Goal: Navigation & Orientation: Find specific page/section

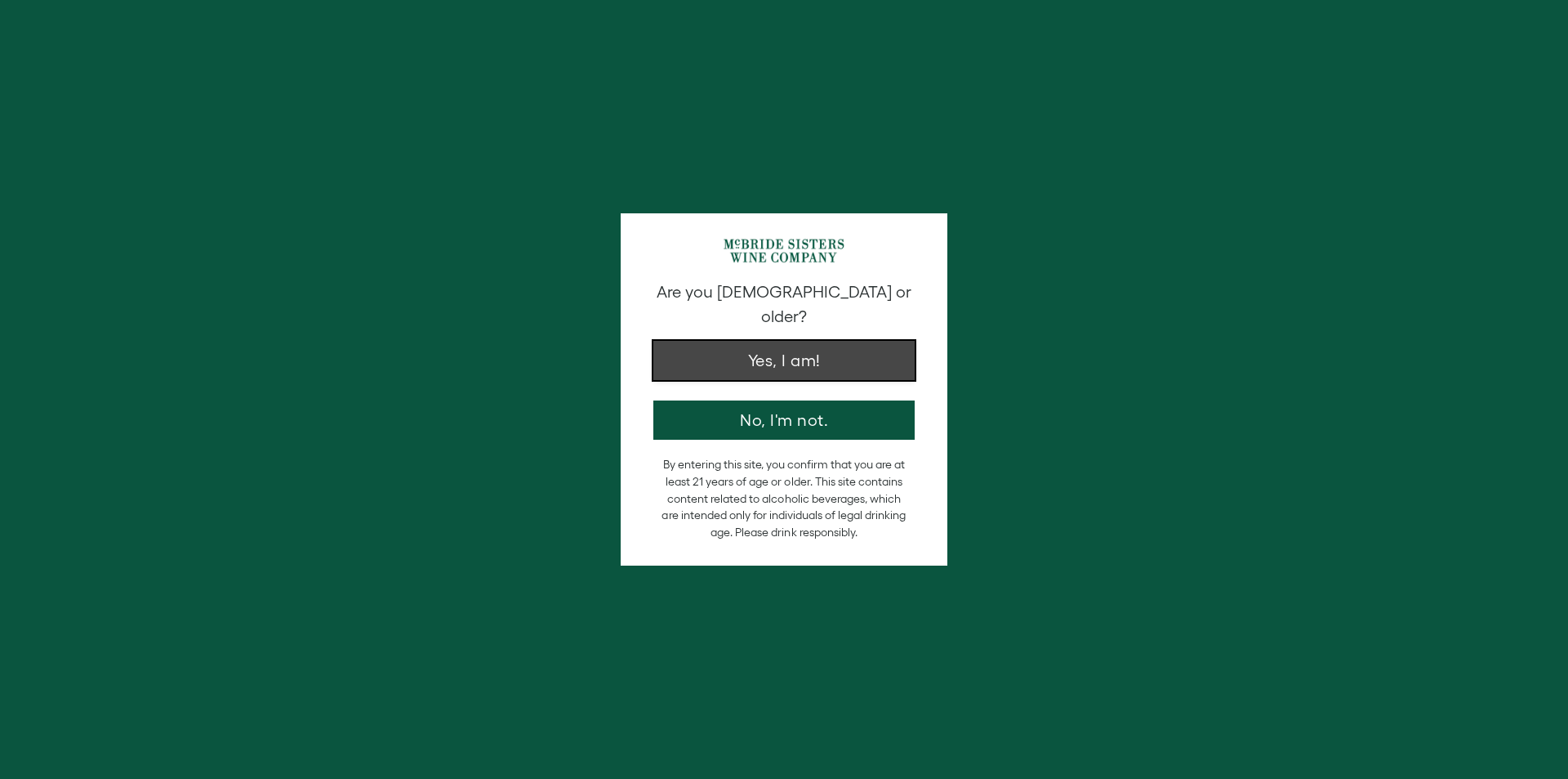
click at [770, 342] on button "Yes, I am!" at bounding box center [784, 361] width 261 height 39
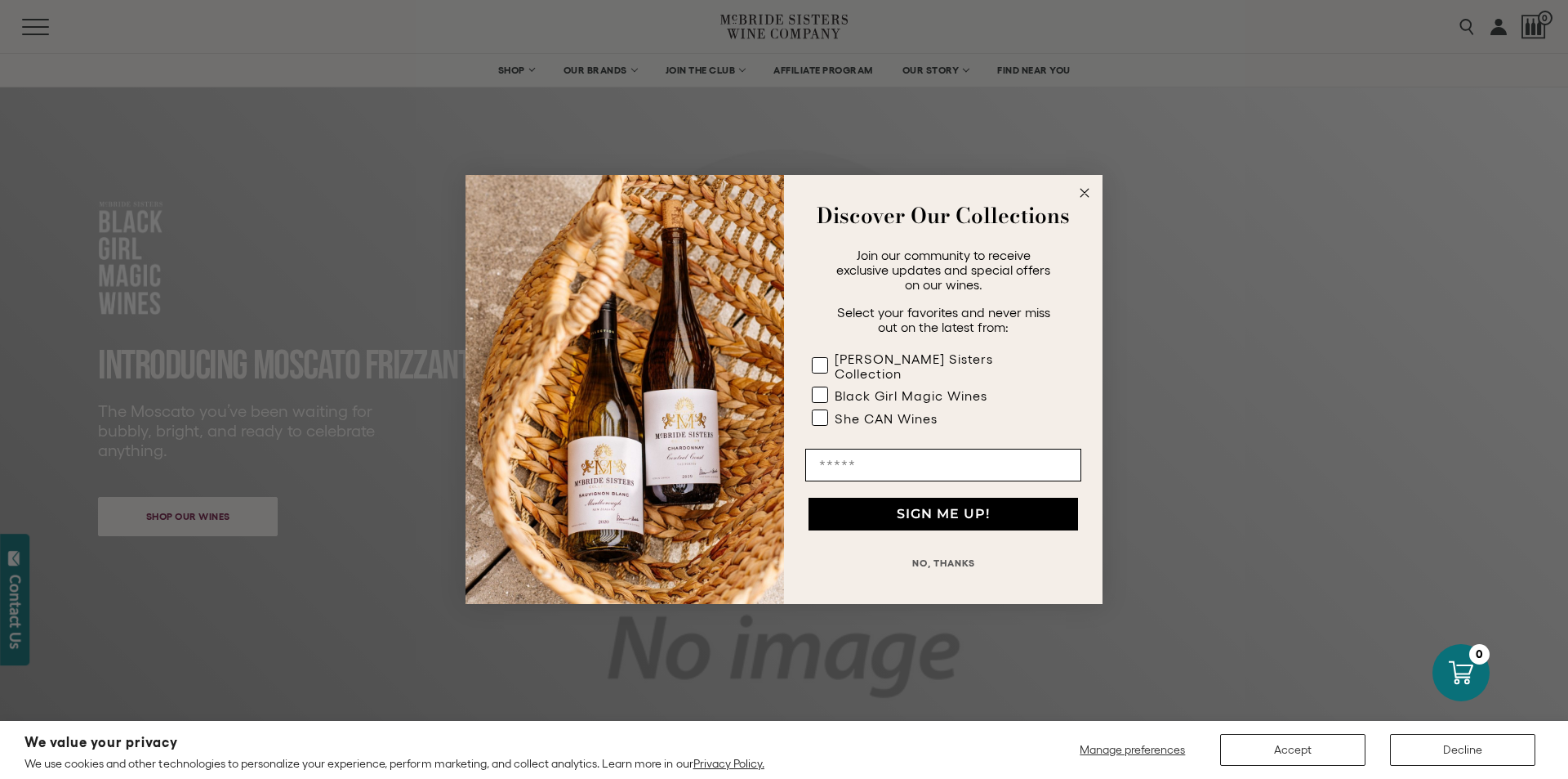
click at [1083, 203] on circle "Close dialog" at bounding box center [1085, 193] width 19 height 19
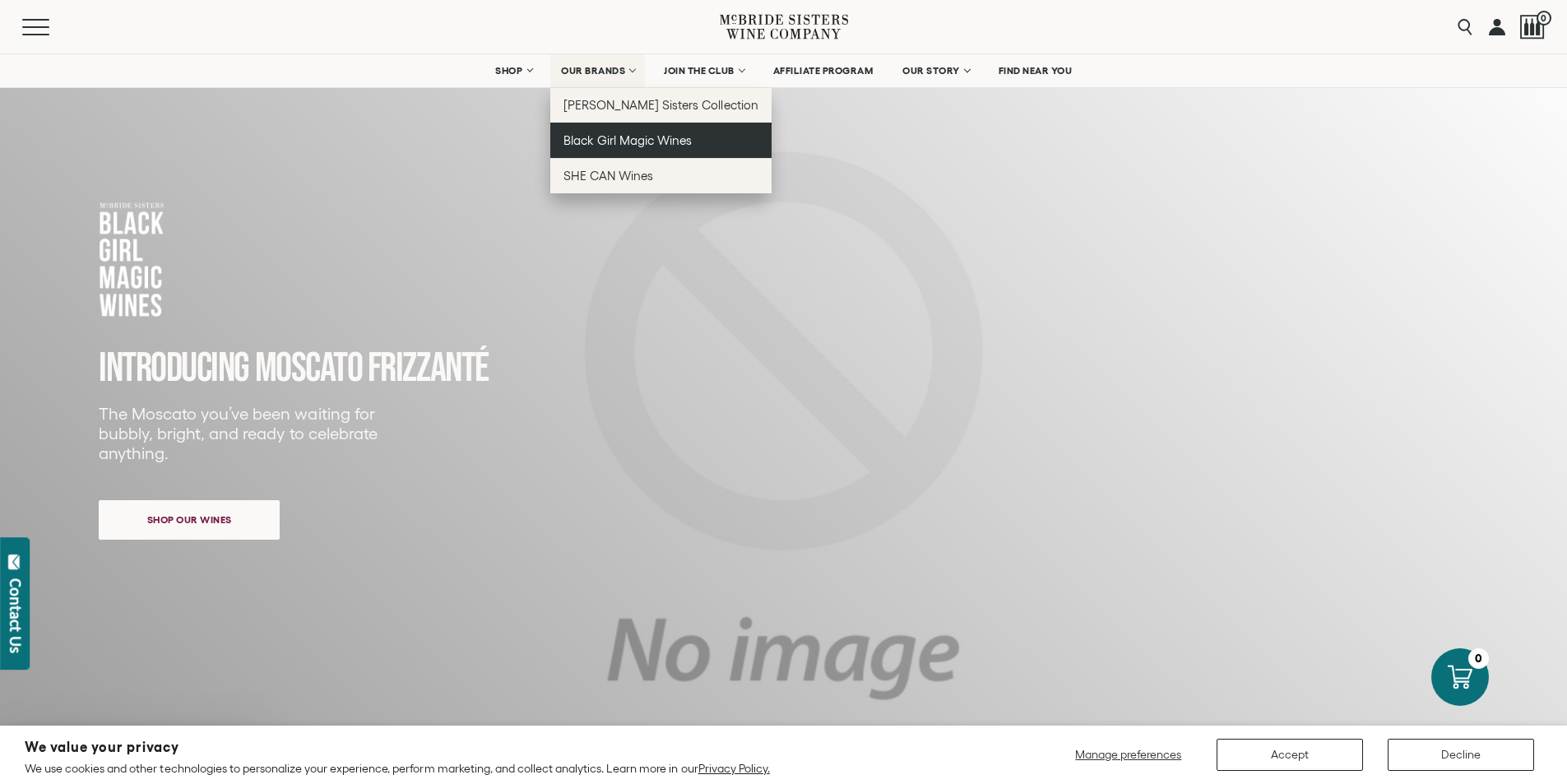
click at [590, 144] on span "Black Girl Magic Wines" at bounding box center [627, 140] width 128 height 14
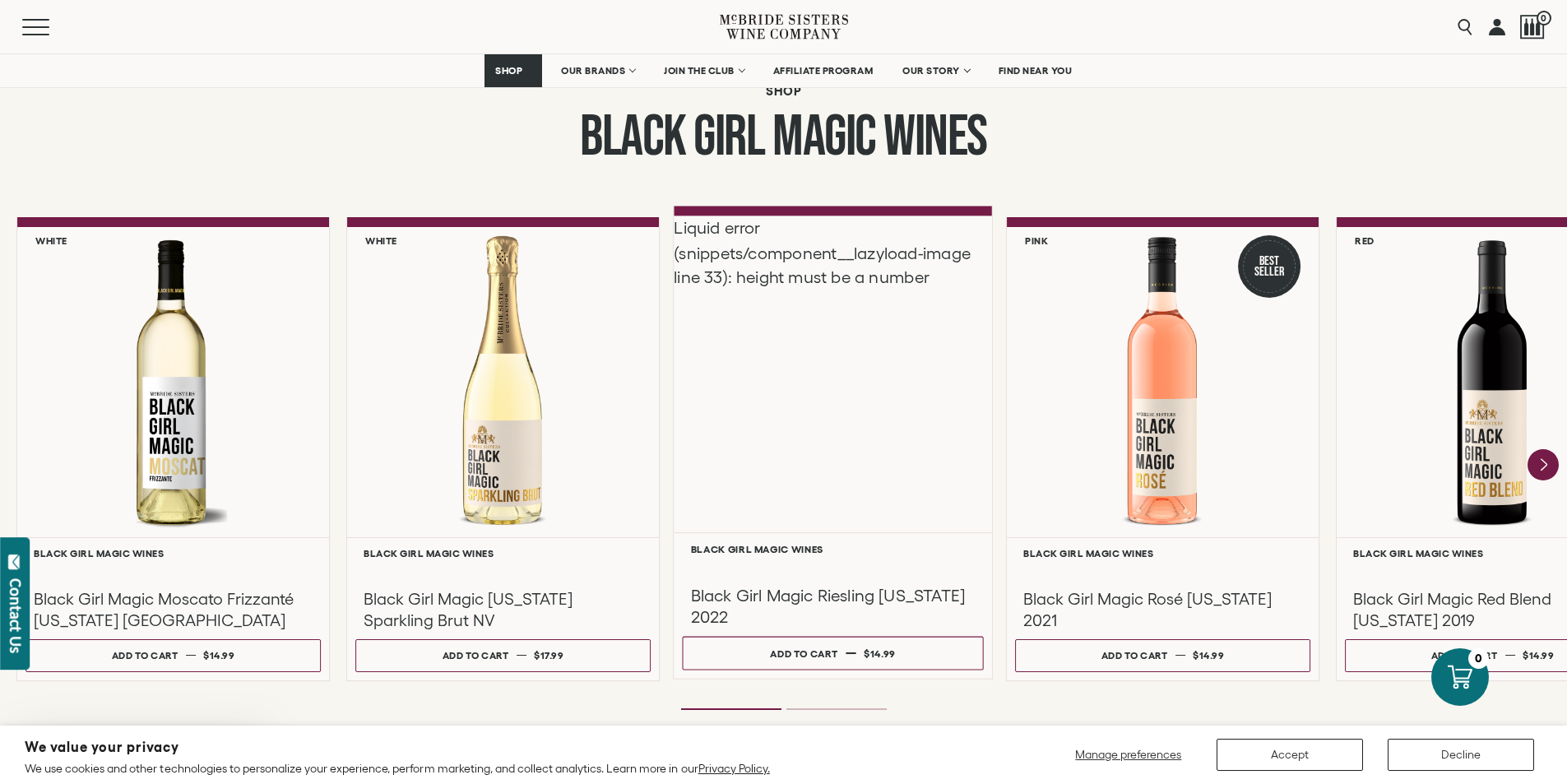
scroll to position [1398, 0]
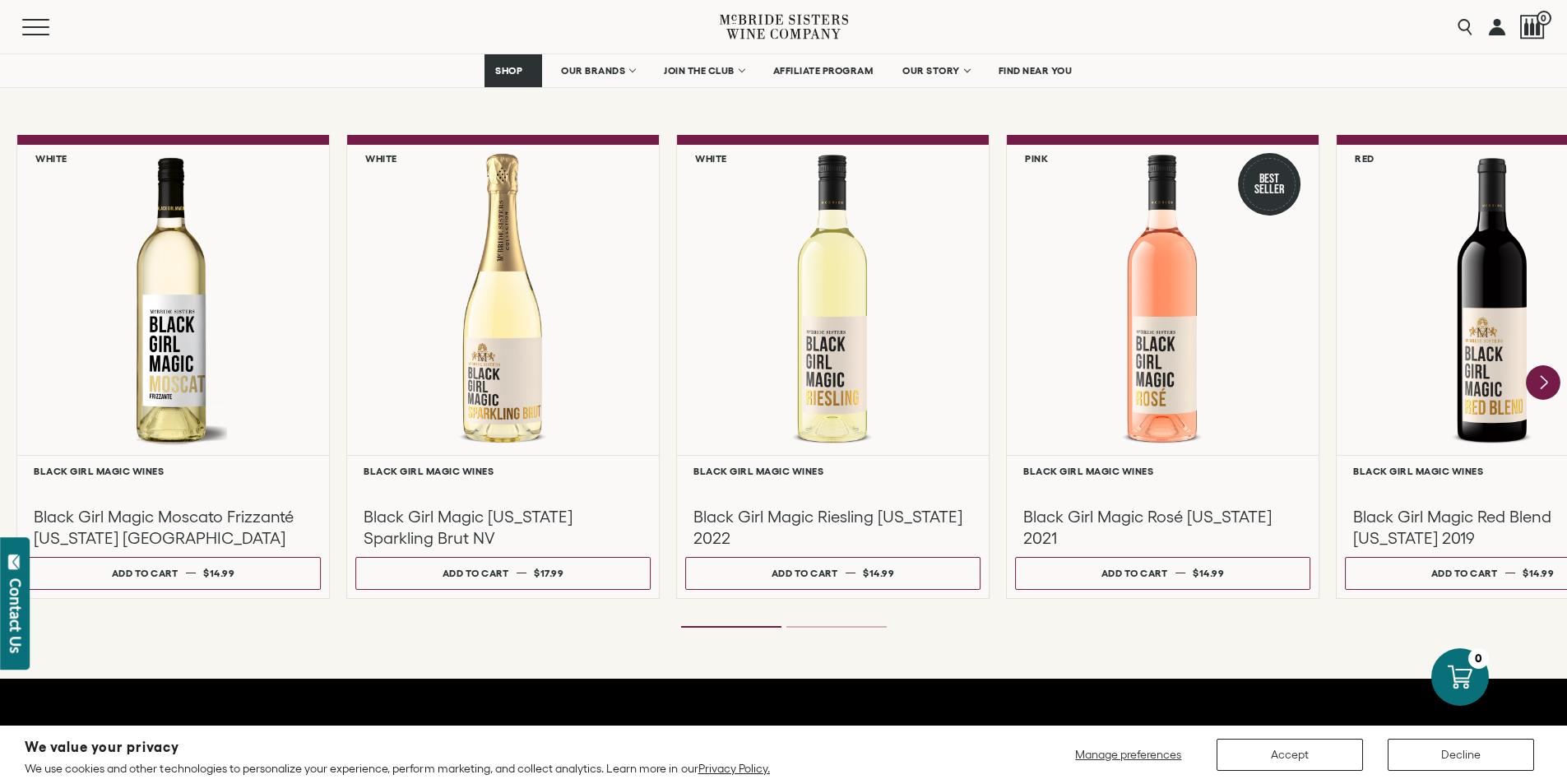
click at [1546, 383] on icon "Next" at bounding box center [1543, 383] width 7 height 13
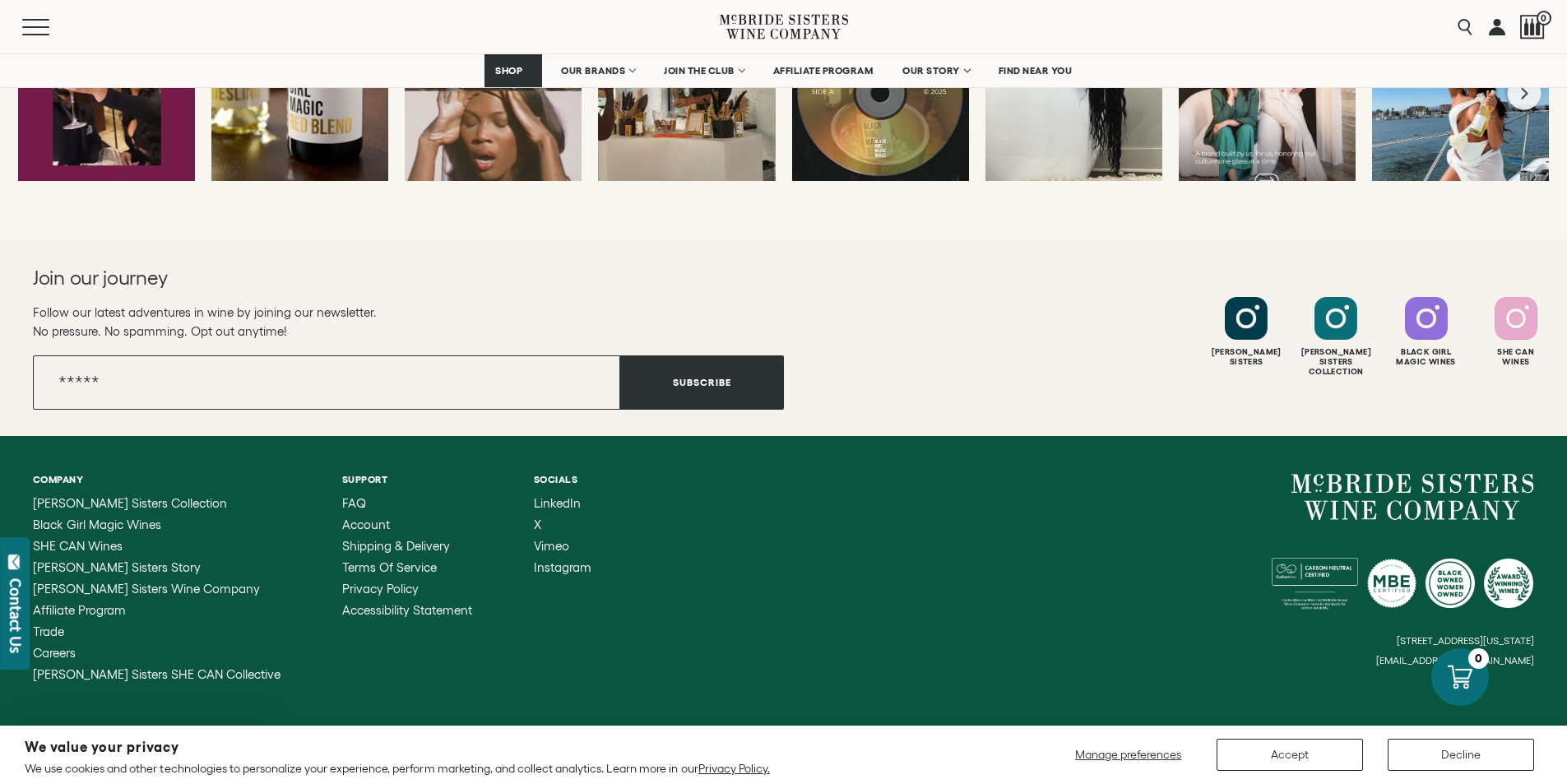
scroll to position [4493, 0]
